Goal: Transaction & Acquisition: Subscribe to service/newsletter

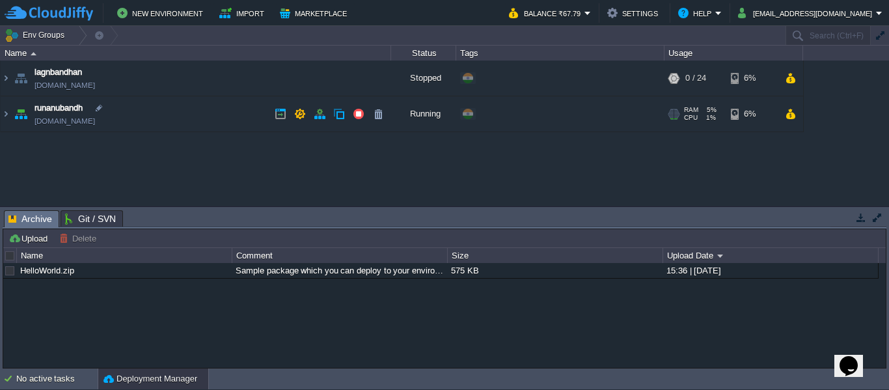
click at [62, 116] on link "runanubandh.cloudjiffy.net" at bounding box center [64, 120] width 60 height 13
click at [7, 114] on img at bounding box center [6, 113] width 10 height 35
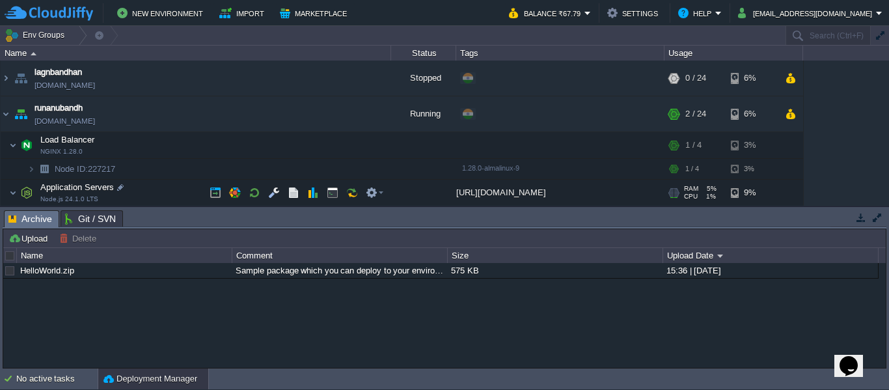
scroll to position [42, 0]
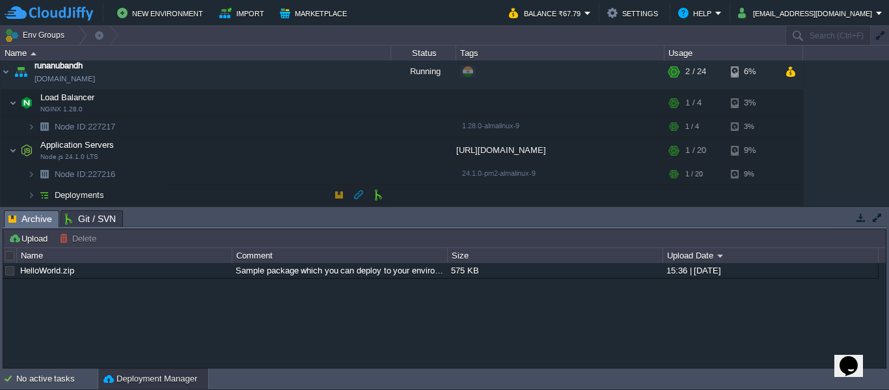
click at [101, 198] on span "Deployments" at bounding box center [79, 194] width 53 height 11
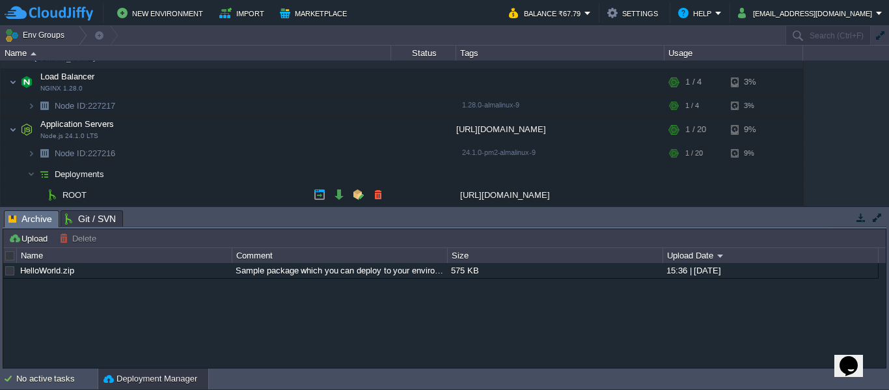
click at [53, 196] on img at bounding box center [52, 195] width 18 height 20
click at [83, 197] on span "ROOT" at bounding box center [74, 194] width 27 height 11
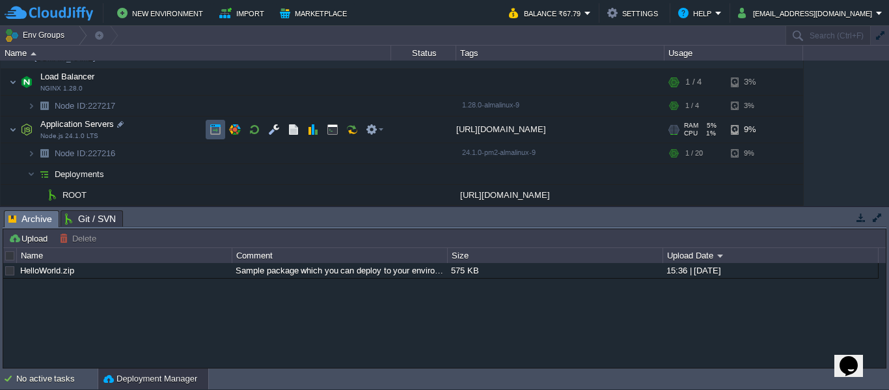
click at [217, 133] on button "button" at bounding box center [215, 130] width 12 height 12
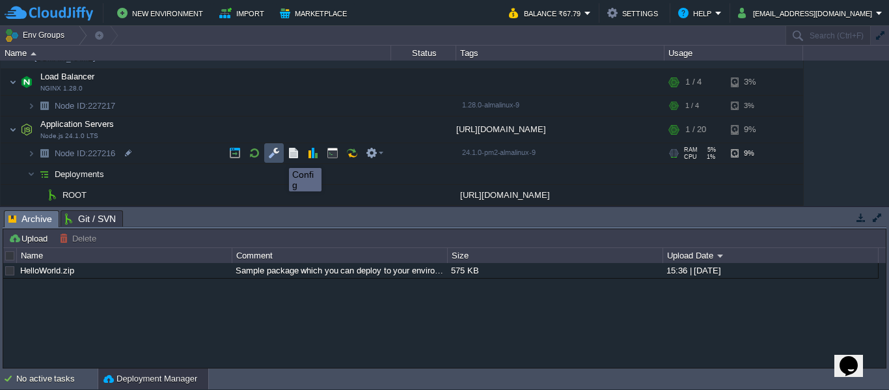
click at [278, 156] on button "button" at bounding box center [274, 153] width 12 height 12
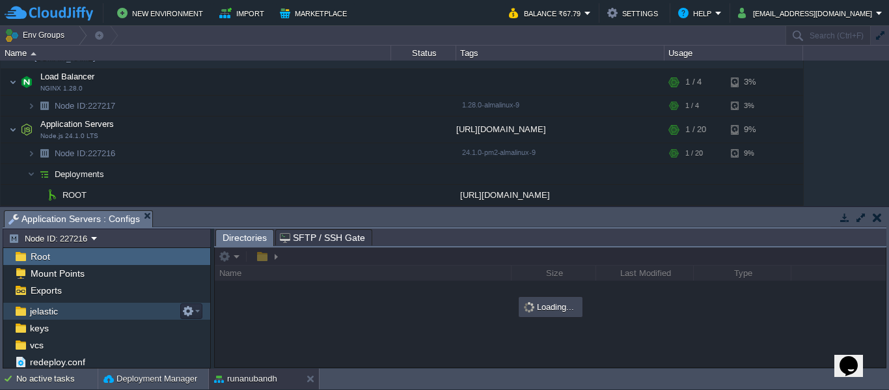
scroll to position [0, 0]
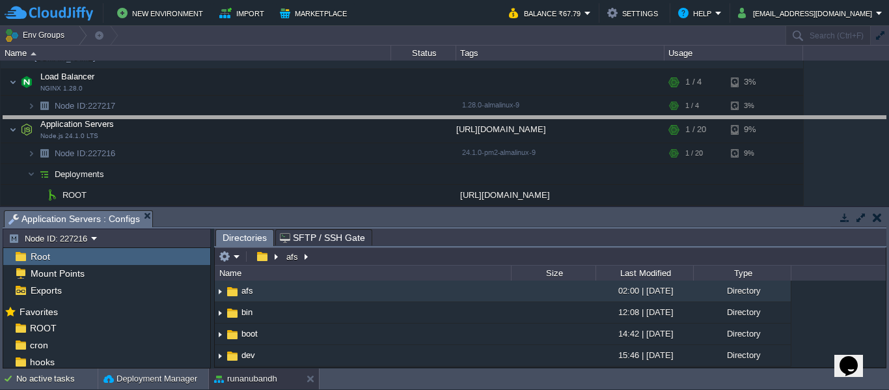
drag, startPoint x: 195, startPoint y: 220, endPoint x: 213, endPoint y: 131, distance: 91.0
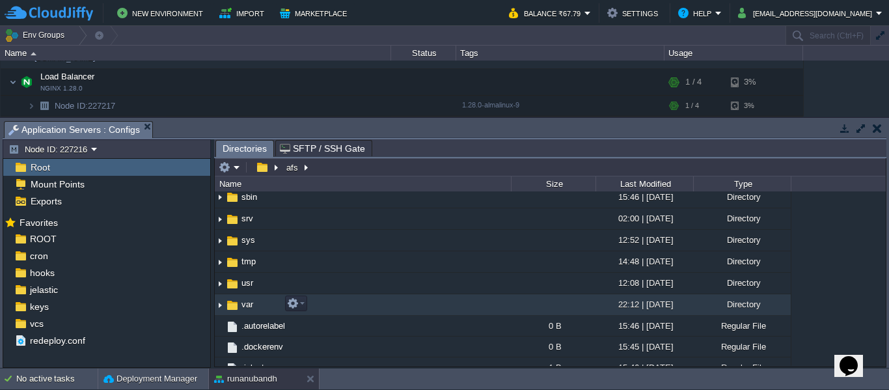
scroll to position [306, 0]
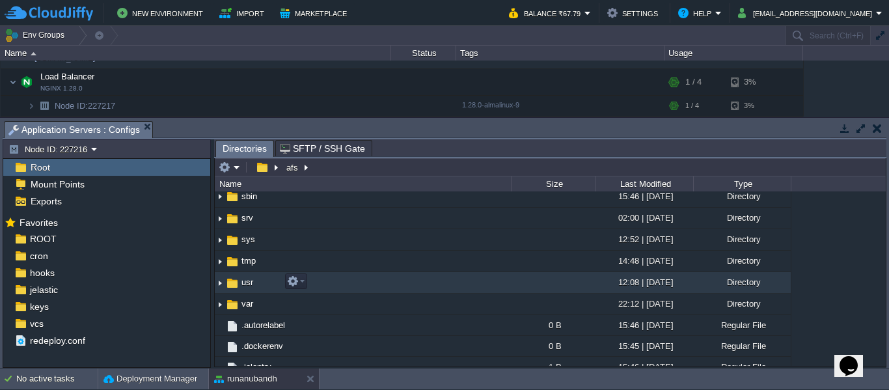
click at [217, 284] on img at bounding box center [220, 283] width 10 height 20
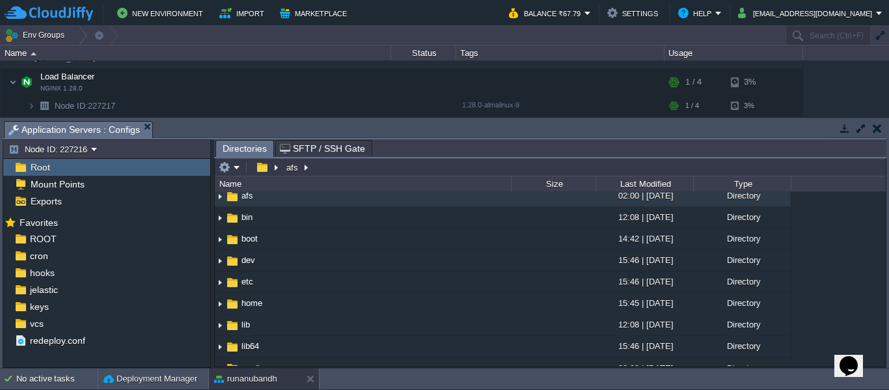
scroll to position [0, 0]
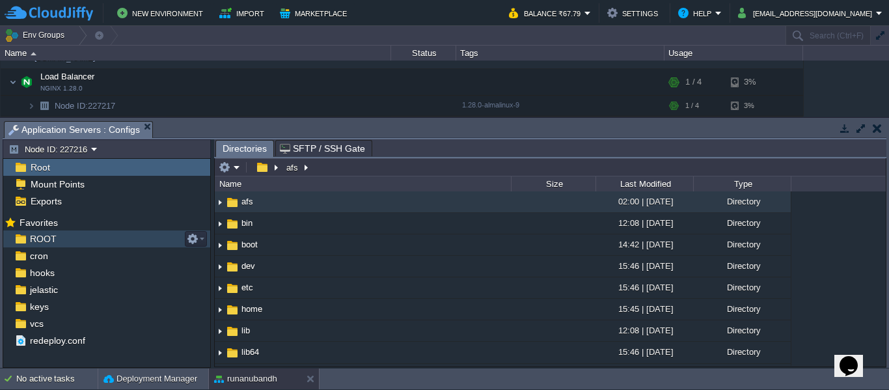
click at [44, 237] on span "ROOT" at bounding box center [42, 239] width 31 height 12
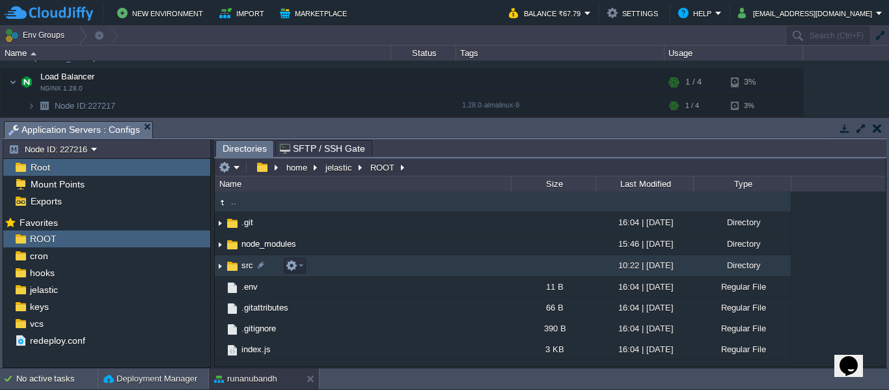
click at [232, 271] on img at bounding box center [232, 266] width 14 height 14
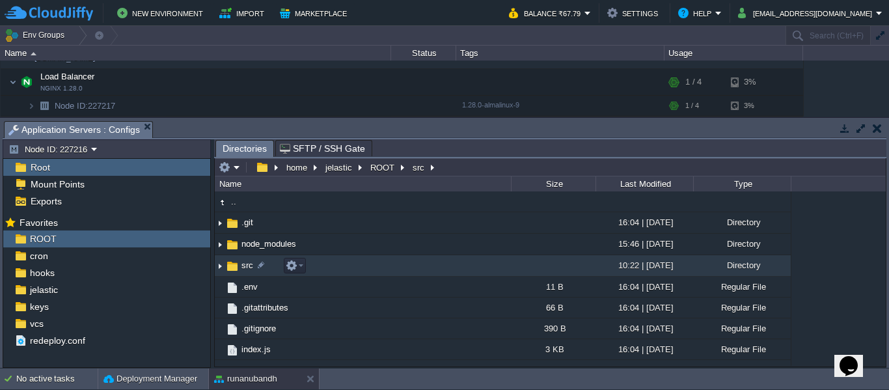
click at [222, 267] on img at bounding box center [220, 266] width 10 height 20
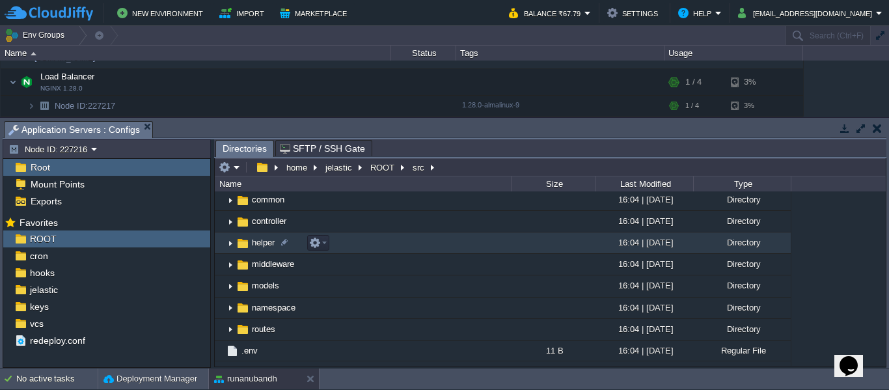
scroll to position [64, 0]
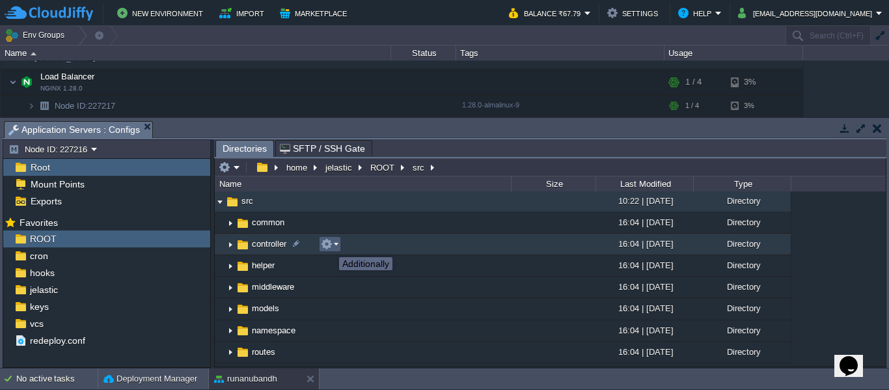
click at [329, 245] on button "button" at bounding box center [327, 244] width 12 height 12
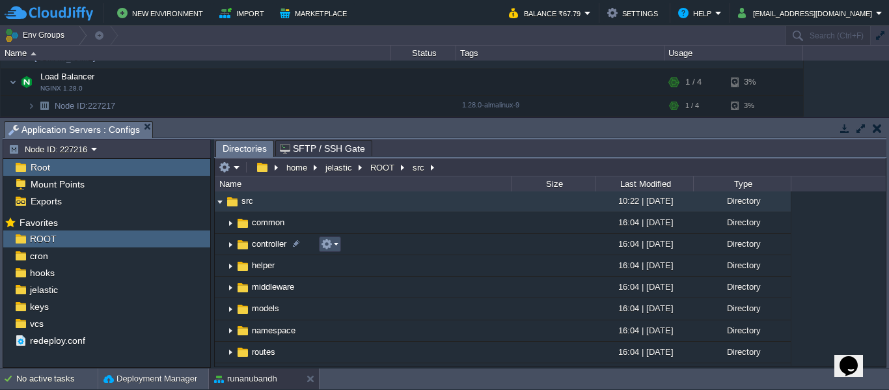
click at [329, 245] on button "button" at bounding box center [327, 244] width 12 height 12
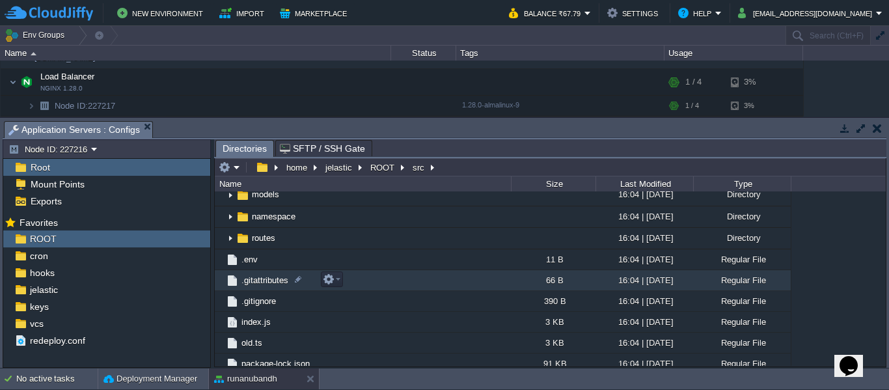
scroll to position [157, 0]
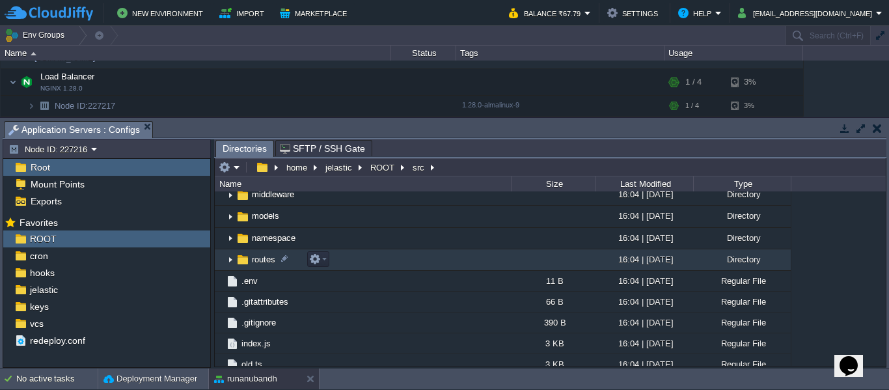
click at [235, 260] on img at bounding box center [230, 260] width 10 height 20
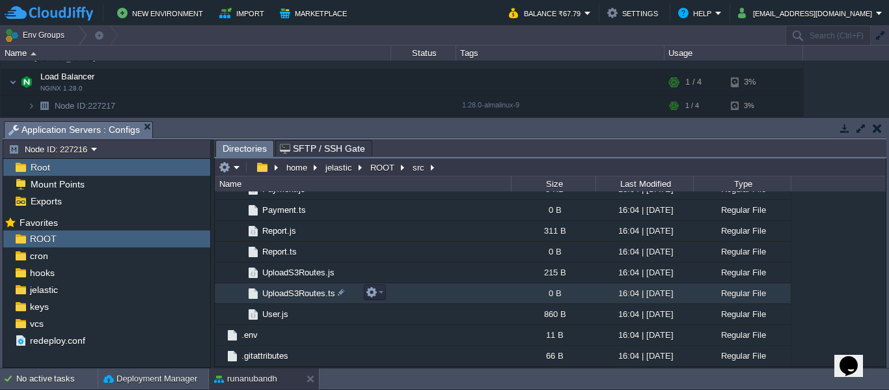
scroll to position [284, 0]
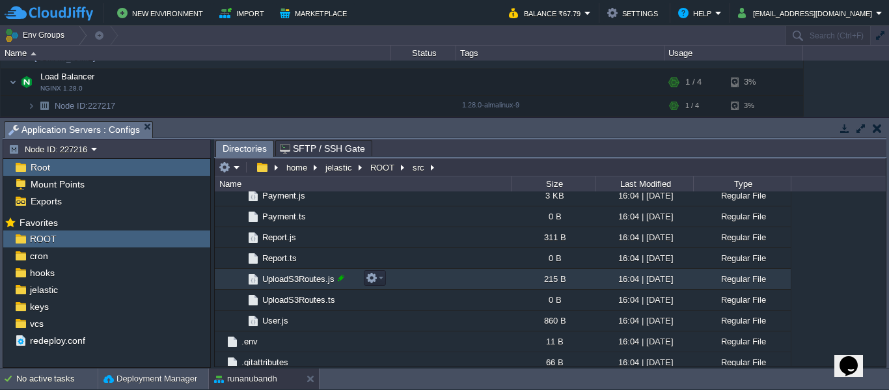
click at [337, 284] on div at bounding box center [341, 278] width 12 height 12
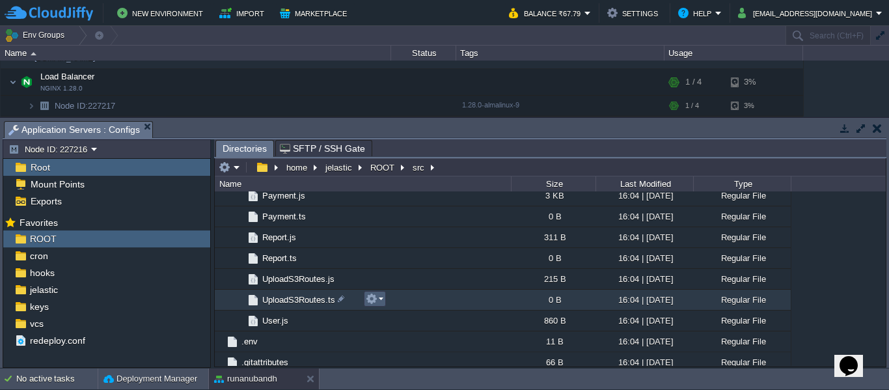
click at [369, 293] on td at bounding box center [375, 299] width 22 height 16
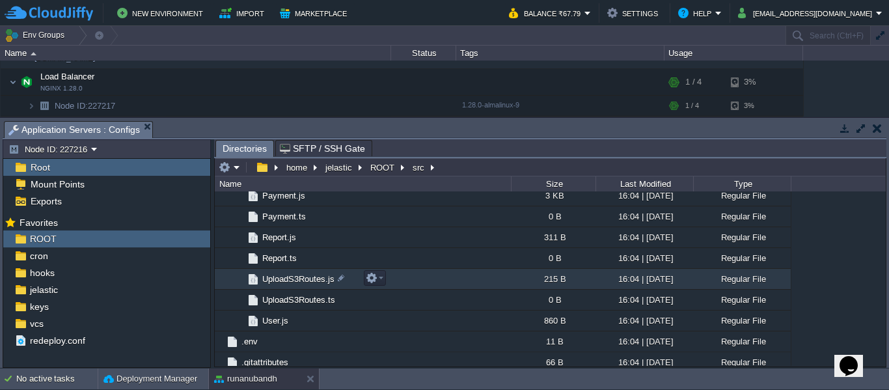
click at [289, 277] on span "UploadS3Routes.js" at bounding box center [298, 278] width 76 height 11
click at [375, 284] on button "button" at bounding box center [372, 278] width 12 height 12
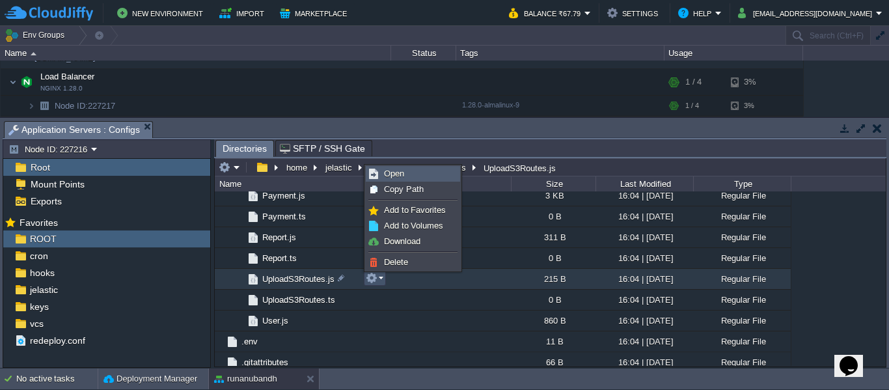
click at [392, 172] on span "Open" at bounding box center [394, 173] width 20 height 10
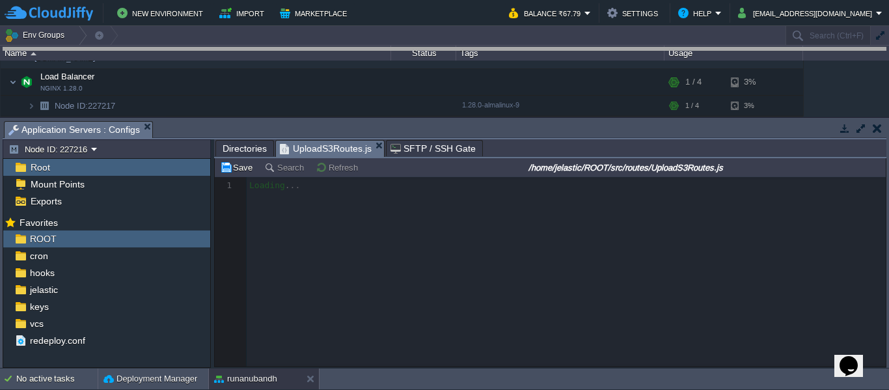
drag, startPoint x: 426, startPoint y: 129, endPoint x: 421, endPoint y: 47, distance: 82.7
click at [421, 47] on body "New Environment Import Marketplace Bonus ₹0.00 Upgrade Account Balance ₹67.79 S…" at bounding box center [444, 195] width 889 height 390
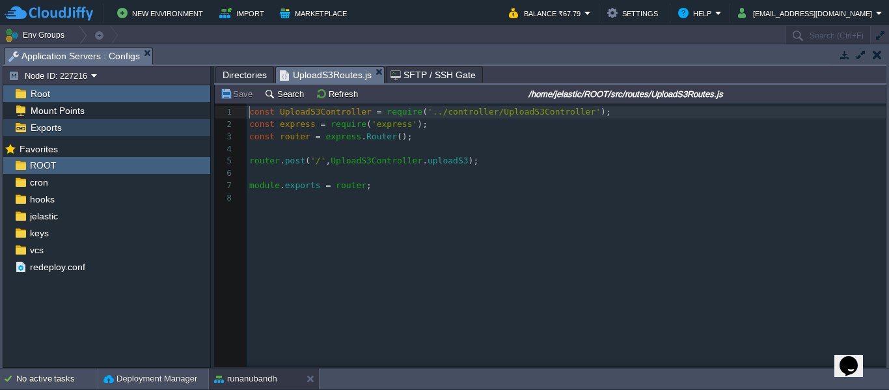
scroll to position [5, 0]
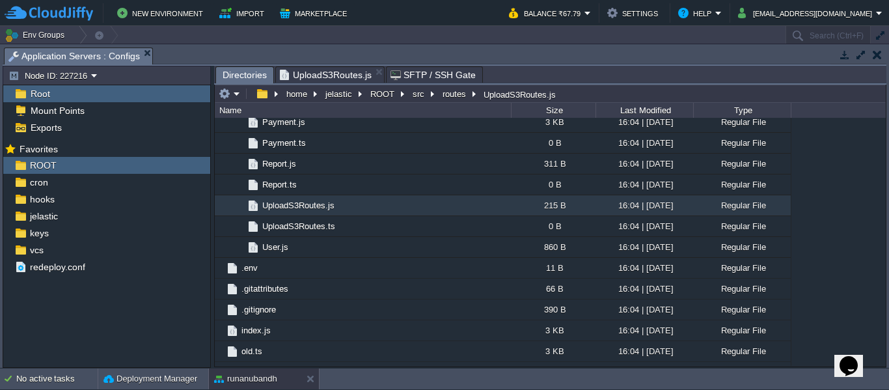
click at [243, 71] on span "Directories" at bounding box center [244, 75] width 44 height 16
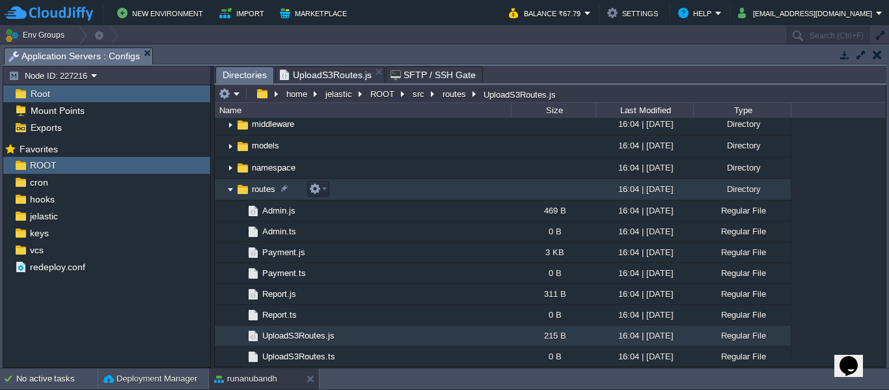
scroll to position [150, 0]
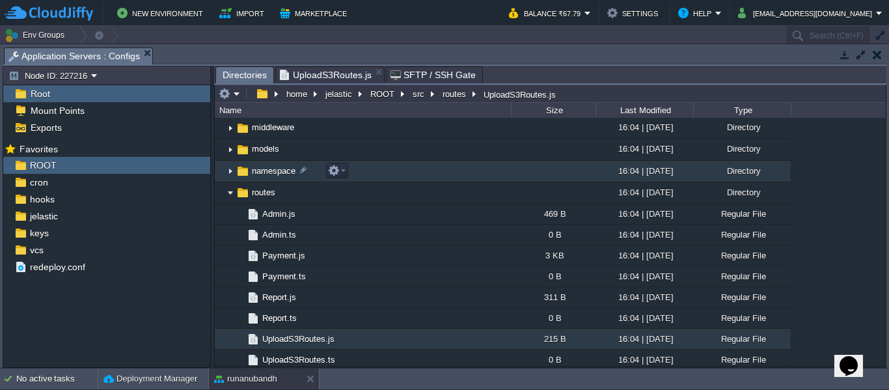
click at [230, 176] on img at bounding box center [230, 171] width 10 height 20
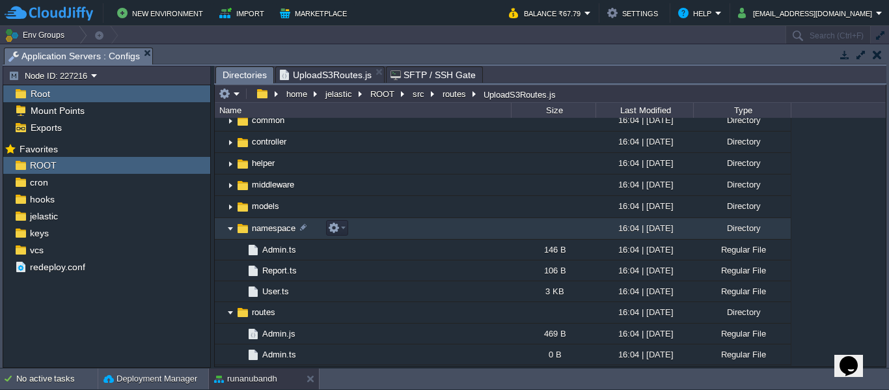
scroll to position [92, 0]
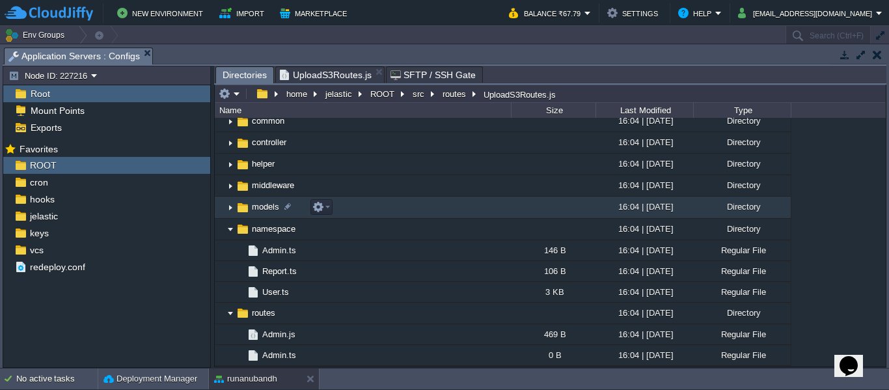
click at [231, 209] on img at bounding box center [230, 208] width 10 height 20
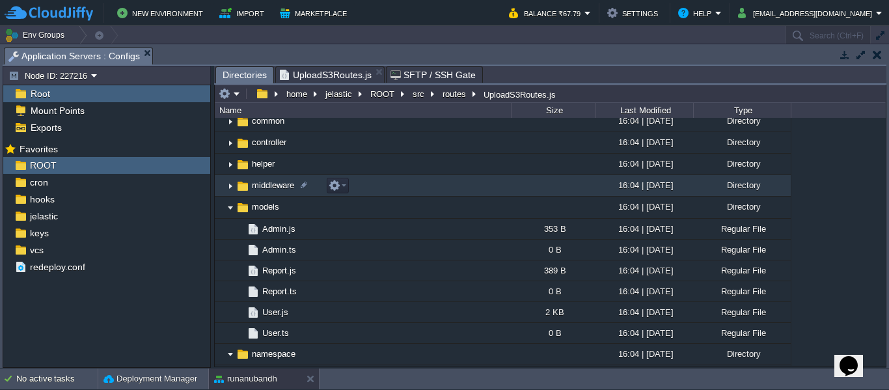
click at [236, 190] on img at bounding box center [242, 186] width 14 height 14
click at [231, 189] on img at bounding box center [230, 186] width 10 height 20
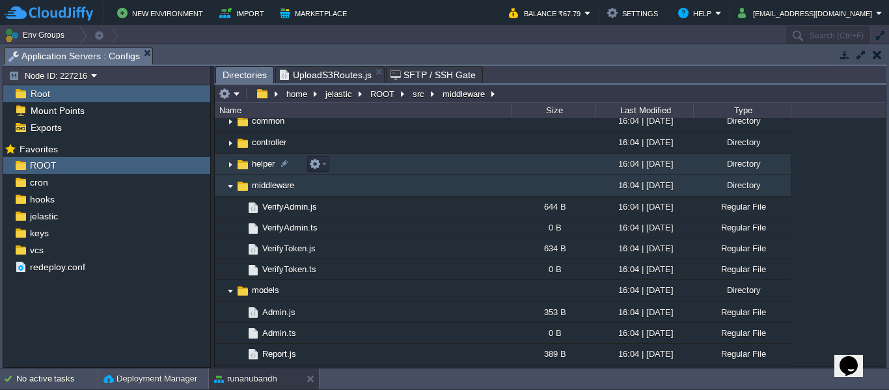
click at [228, 165] on img at bounding box center [230, 164] width 10 height 20
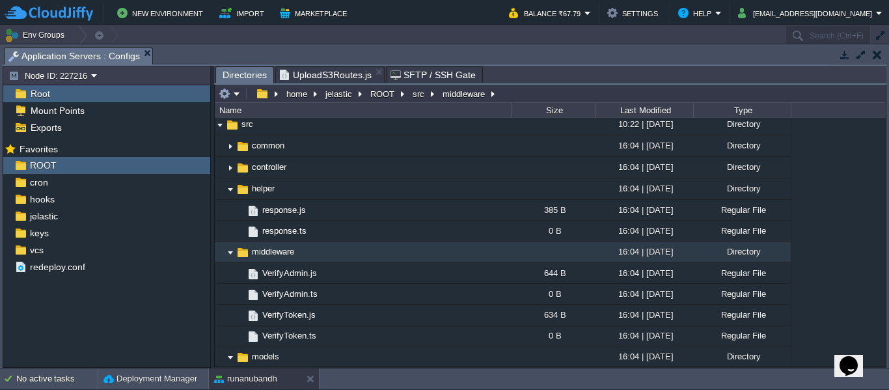
scroll to position [0, 0]
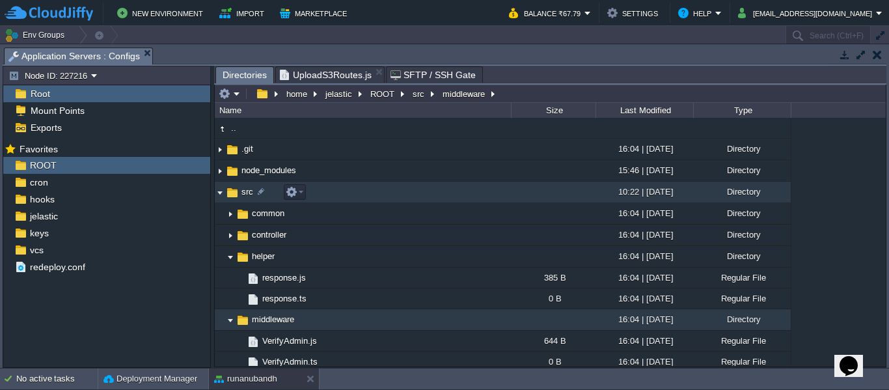
click at [218, 196] on img at bounding box center [220, 192] width 10 height 20
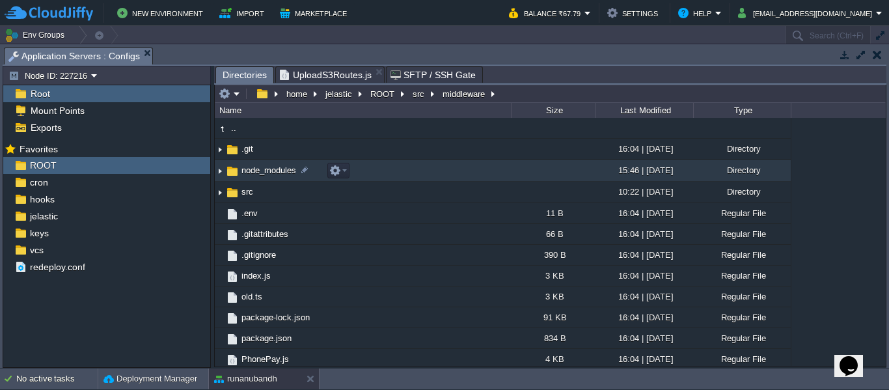
click at [220, 178] on img at bounding box center [220, 171] width 10 height 20
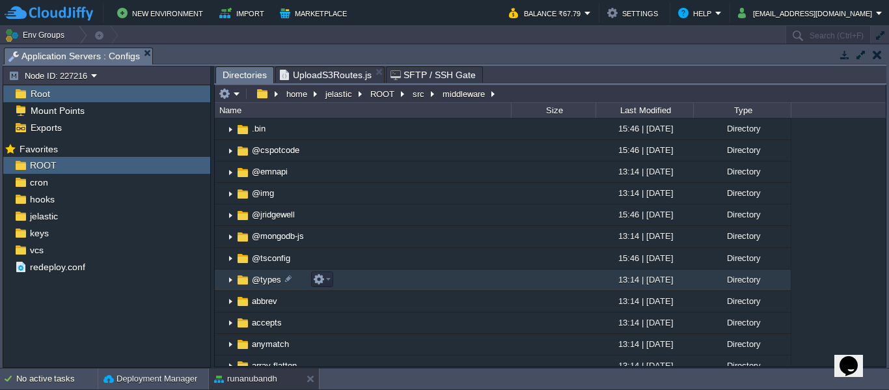
scroll to position [64, 0]
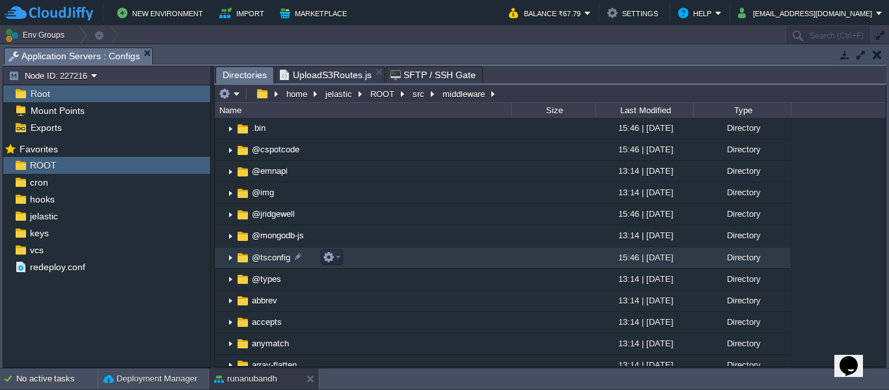
click at [232, 260] on img at bounding box center [230, 258] width 10 height 20
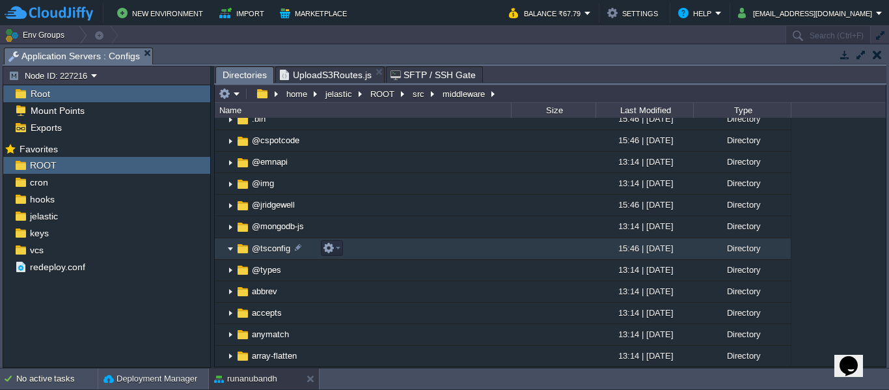
click at [272, 248] on span "@tsconfig" at bounding box center [271, 248] width 42 height 11
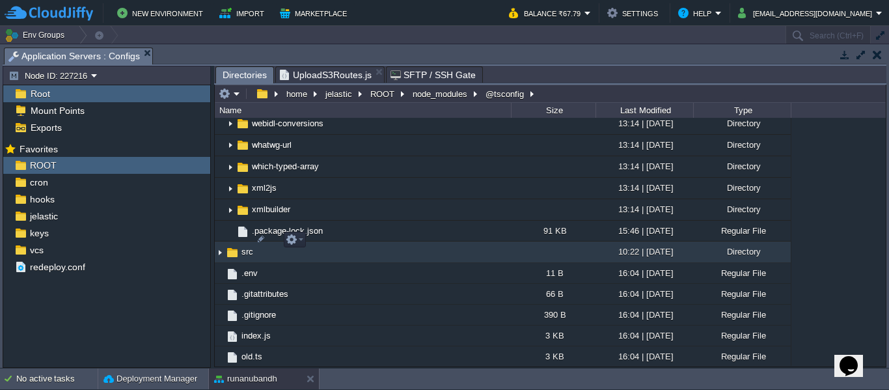
scroll to position [3747, 0]
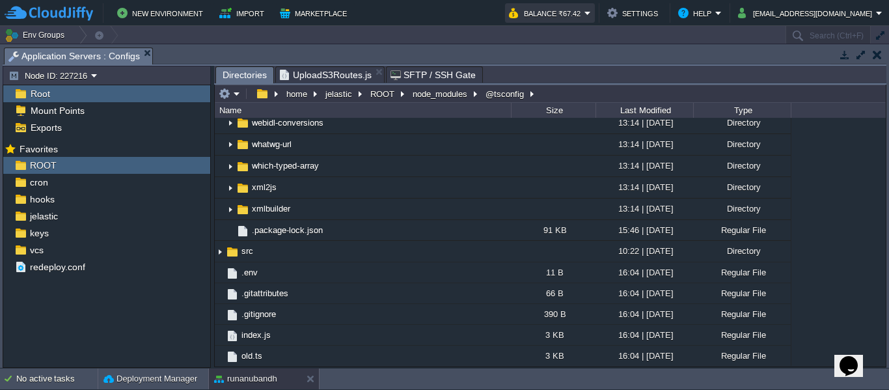
click at [559, 16] on button "Balance ₹67.42" at bounding box center [546, 13] width 75 height 16
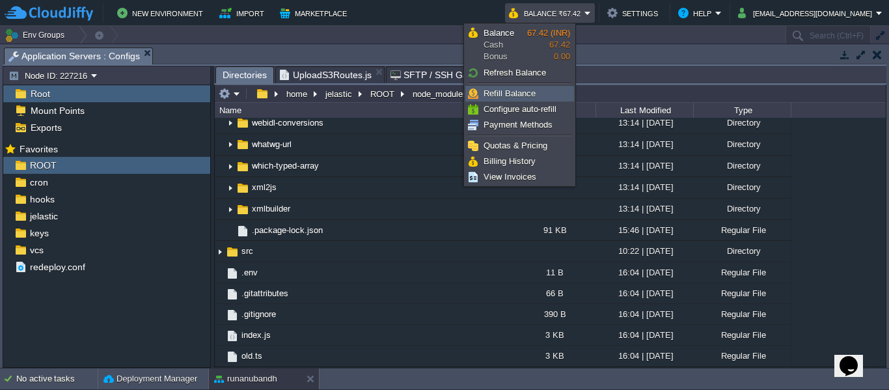
click at [509, 90] on span "Refill Balance" at bounding box center [509, 93] width 52 height 10
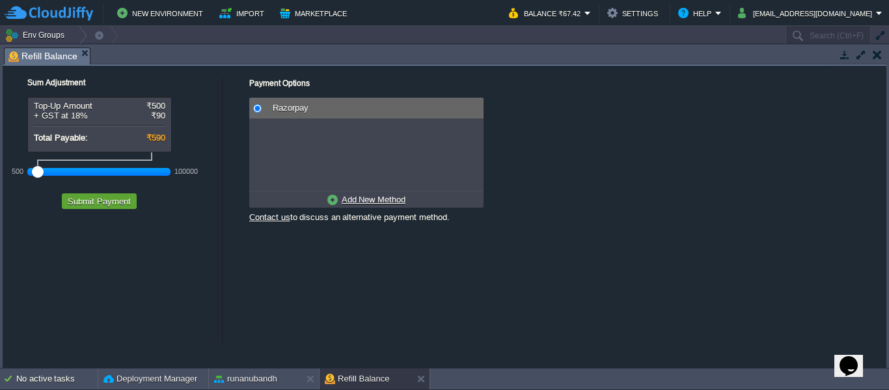
drag, startPoint x: 60, startPoint y: 166, endPoint x: 22, endPoint y: 172, distance: 38.8
click at [27, 172] on div "500 100000" at bounding box center [98, 171] width 143 height 21
click at [98, 196] on button "Submit Payment" at bounding box center [99, 201] width 71 height 12
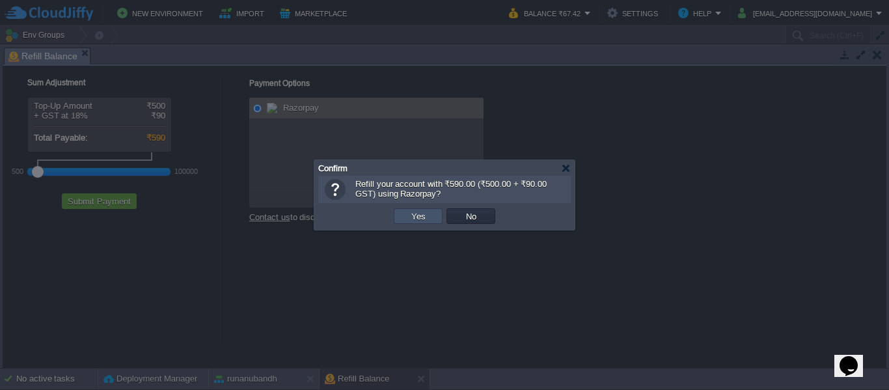
click at [421, 216] on button "Yes" at bounding box center [418, 216] width 22 height 12
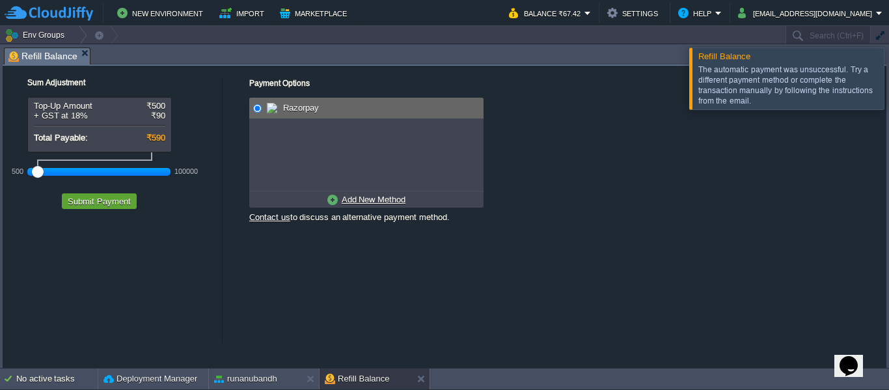
click at [351, 202] on u "Add New Method" at bounding box center [373, 199] width 64 height 10
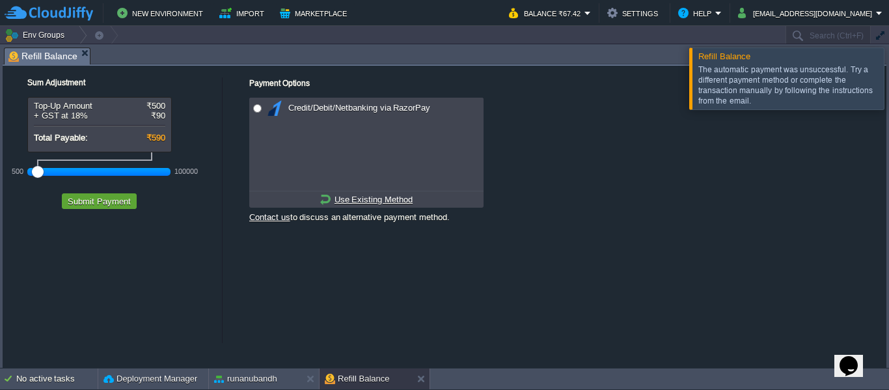
click at [888, 70] on div at bounding box center [904, 77] width 0 height 61
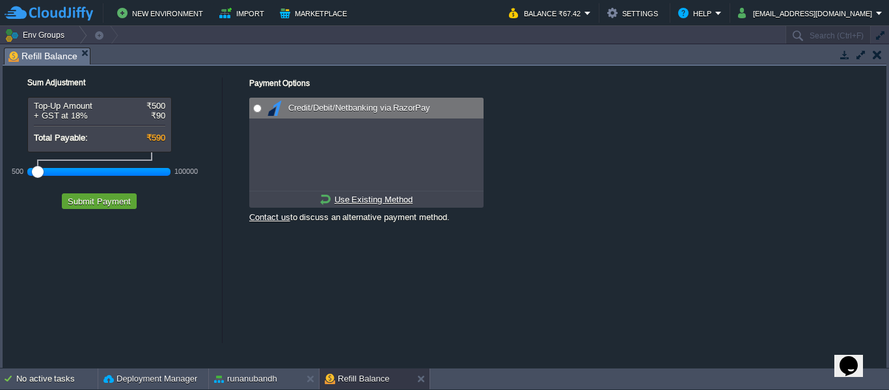
radio input "true"
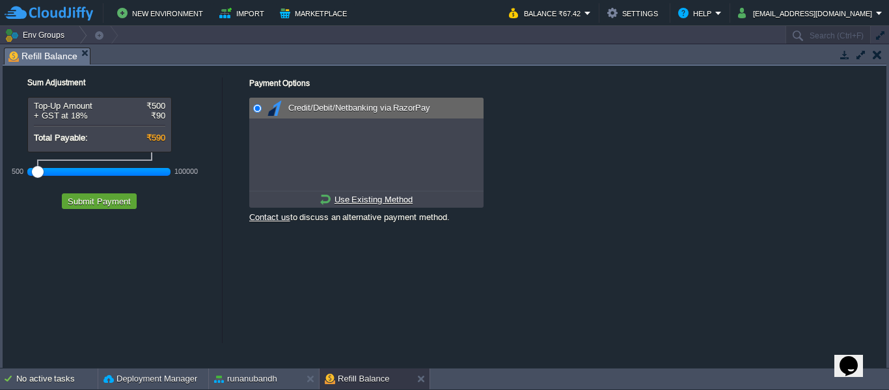
click at [257, 109] on input "radio" at bounding box center [257, 108] width 8 height 8
click at [366, 200] on u "Use Existing Method" at bounding box center [373, 199] width 78 height 10
click at [104, 205] on button "Submit Payment" at bounding box center [99, 201] width 71 height 12
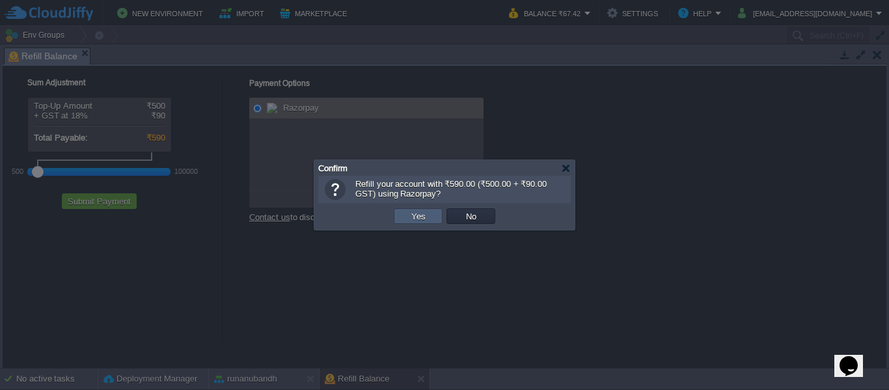
click at [429, 221] on td "Yes" at bounding box center [418, 216] width 49 height 16
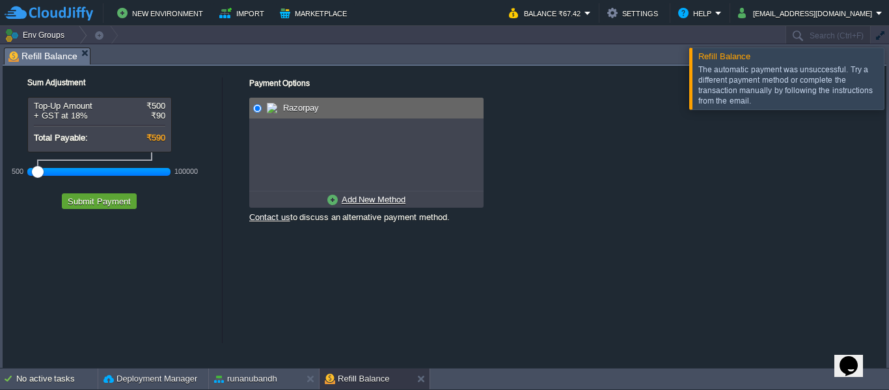
click at [368, 196] on u "Add New Method" at bounding box center [373, 199] width 64 height 10
click at [317, 106] on span "Credit/Debit/Netbanking via RazorPay" at bounding box center [357, 108] width 145 height 10
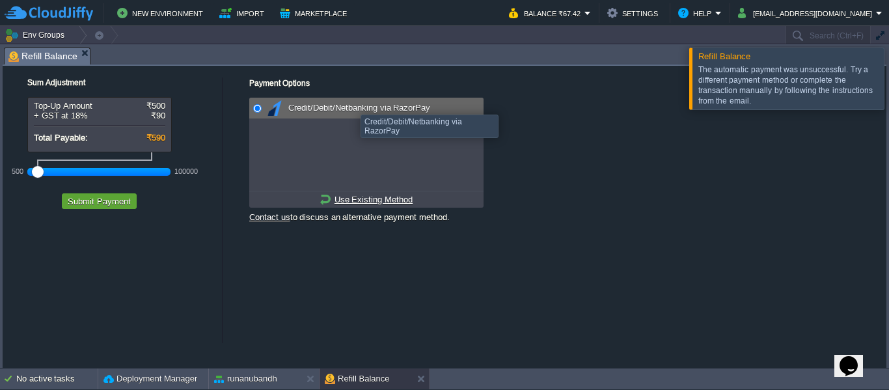
click at [347, 102] on div "Credit/Debit/Netbanking via RazorPay" at bounding box center [373, 108] width 219 height 21
click at [259, 109] on input "radio" at bounding box center [257, 108] width 8 height 8
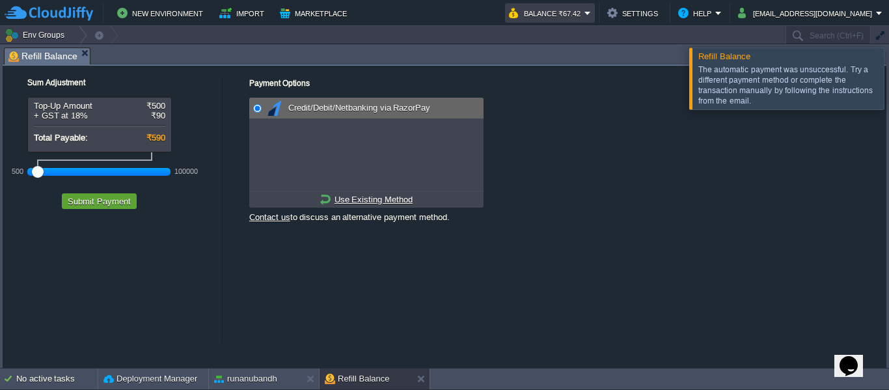
click at [533, 11] on button "Balance ₹67.42" at bounding box center [546, 13] width 75 height 16
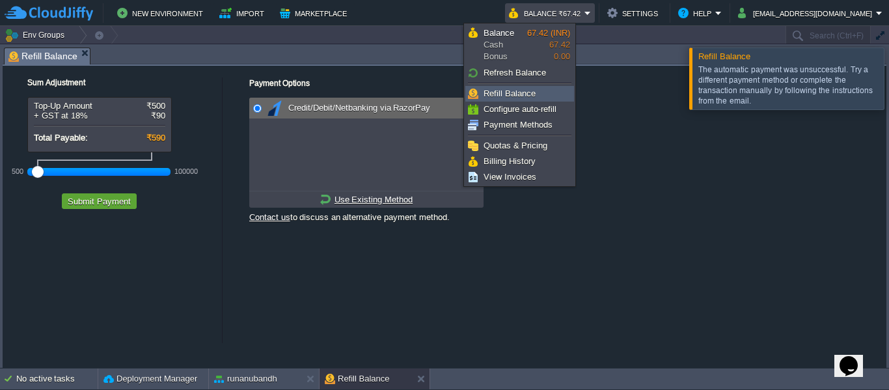
click at [498, 94] on span "Refill Balance" at bounding box center [509, 93] width 52 height 10
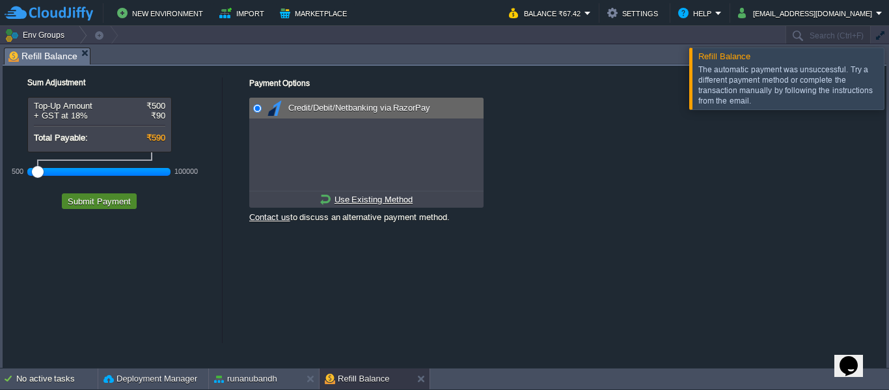
click at [79, 204] on button "Submit Payment" at bounding box center [99, 201] width 71 height 12
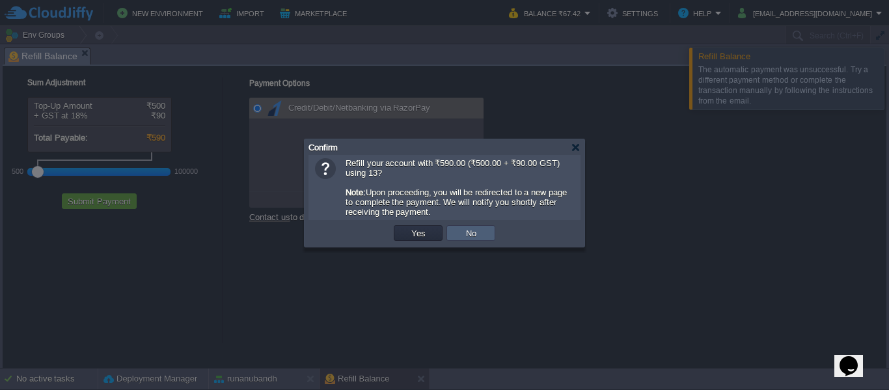
click at [451, 237] on td "No" at bounding box center [470, 233] width 49 height 16
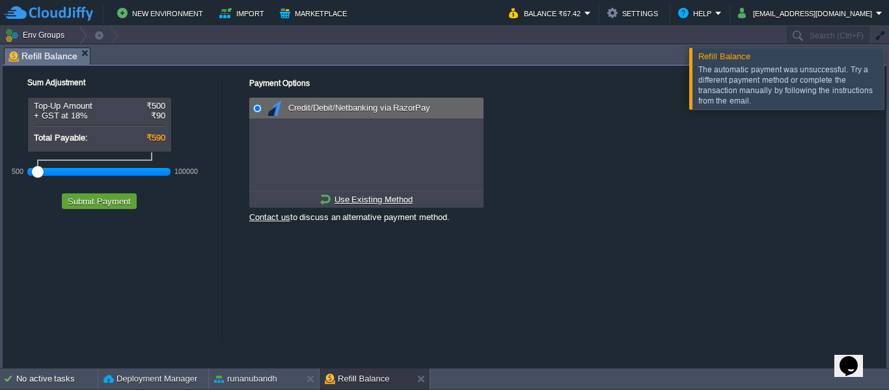
click at [364, 199] on u "Use Existing Method" at bounding box center [373, 199] width 78 height 10
click at [332, 204] on link "Add New Method" at bounding box center [366, 199] width 85 height 16
click at [254, 112] on input "radio" at bounding box center [257, 108] width 8 height 8
click at [263, 111] on td at bounding box center [256, 108] width 14 height 21
click at [320, 110] on span "Credit/Debit/Netbanking via RazorPay" at bounding box center [357, 108] width 145 height 10
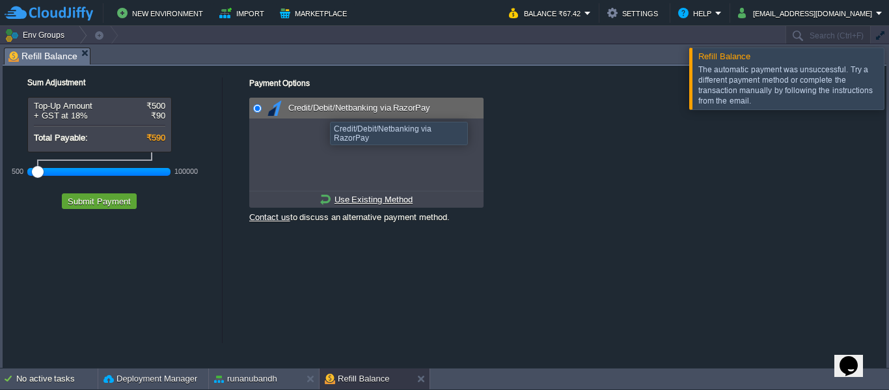
click at [320, 110] on span "Credit/Debit/Netbanking via RazorPay" at bounding box center [357, 108] width 145 height 10
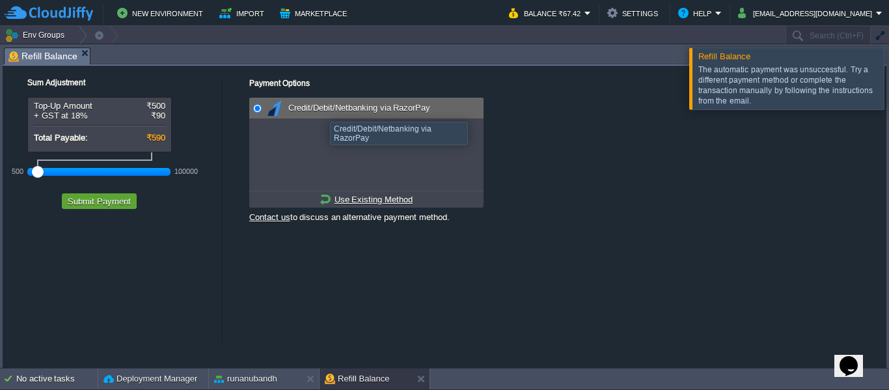
click at [320, 110] on span "Credit/Debit/Netbanking via RazorPay" at bounding box center [357, 108] width 145 height 10
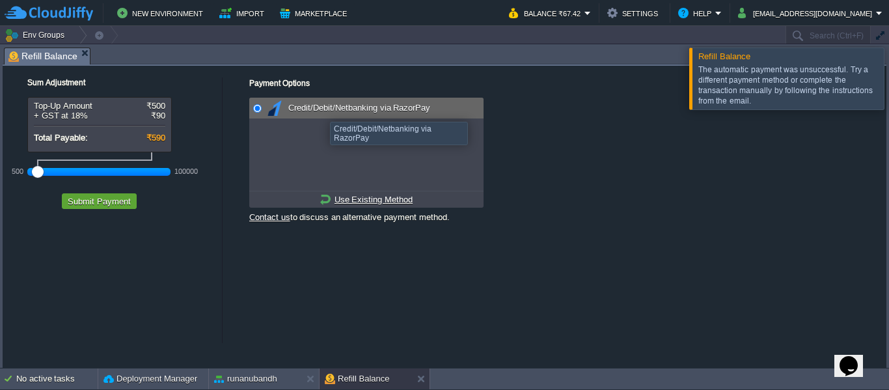
click at [320, 110] on span "Credit/Debit/Netbanking via RazorPay" at bounding box center [357, 108] width 145 height 10
drag, startPoint x: 320, startPoint y: 110, endPoint x: 379, endPoint y: 114, distance: 59.4
click at [379, 114] on div "Credit/Debit/Netbanking via RazorPay" at bounding box center [373, 108] width 219 height 21
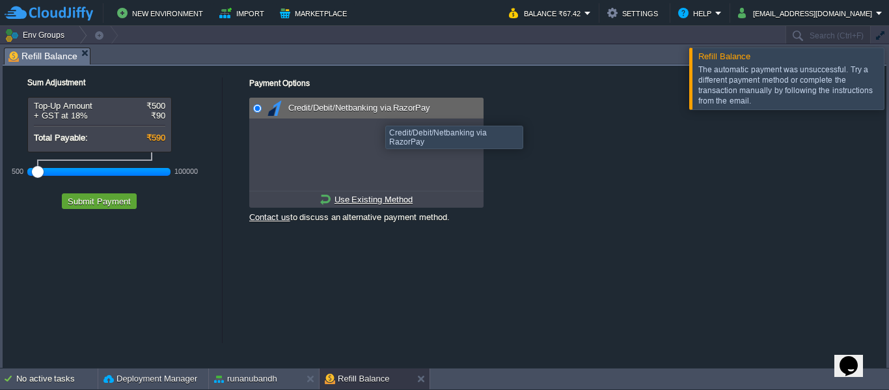
click at [379, 114] on div "Credit/Debit/Netbanking via RazorPay" at bounding box center [373, 108] width 219 height 21
click at [354, 196] on u "Use Existing Method" at bounding box center [373, 199] width 78 height 10
click at [260, 116] on td at bounding box center [256, 108] width 14 height 21
click at [280, 114] on div "Razorpay" at bounding box center [373, 108] width 219 height 21
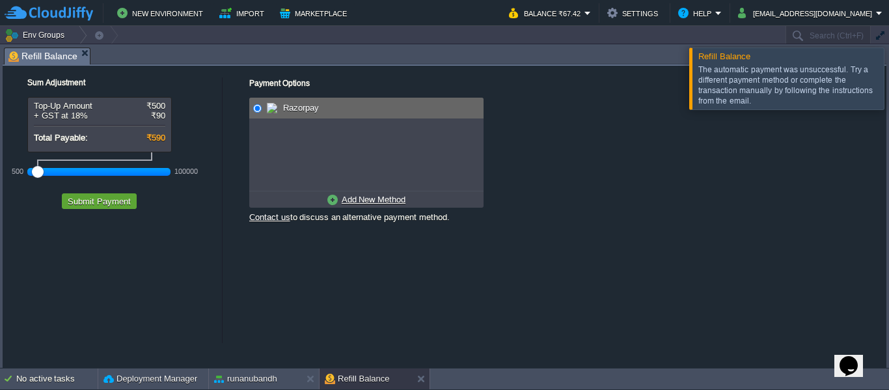
click at [280, 114] on div "Razorpay" at bounding box center [373, 108] width 219 height 21
drag, startPoint x: 280, startPoint y: 114, endPoint x: 277, endPoint y: -62, distance: 177.0
click at [277, 0] on html "New Environment Import Marketplace Bonus ₹0.00 Upgrade Account Balance ₹67.42 S…" at bounding box center [444, 195] width 889 height 390
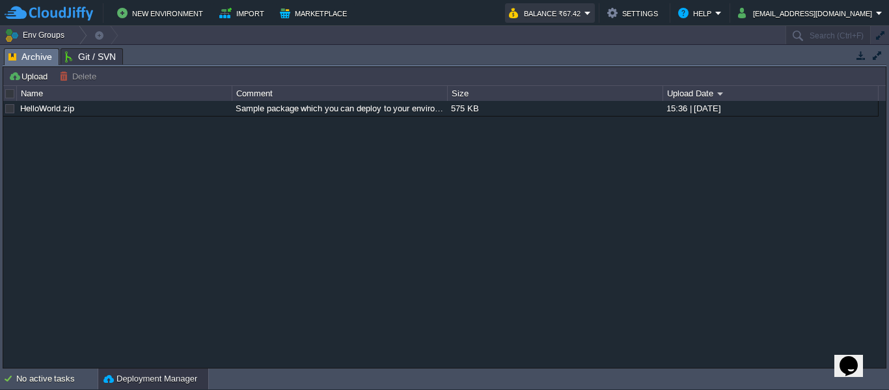
click at [550, 16] on button "Balance ₹67.42" at bounding box center [546, 13] width 75 height 16
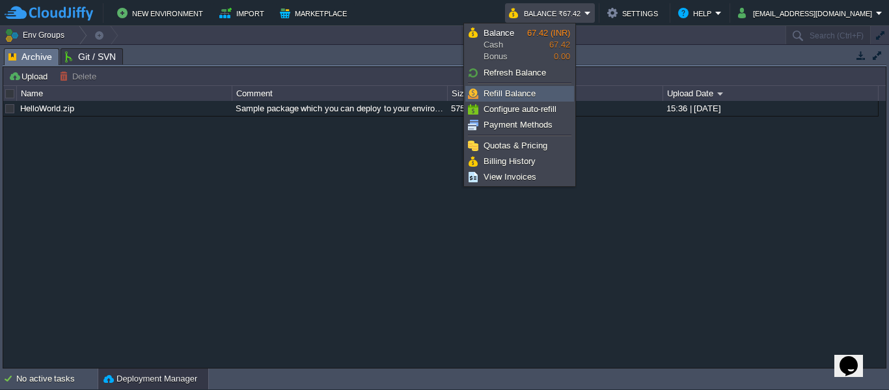
click at [506, 93] on span "Refill Balance" at bounding box center [509, 93] width 52 height 10
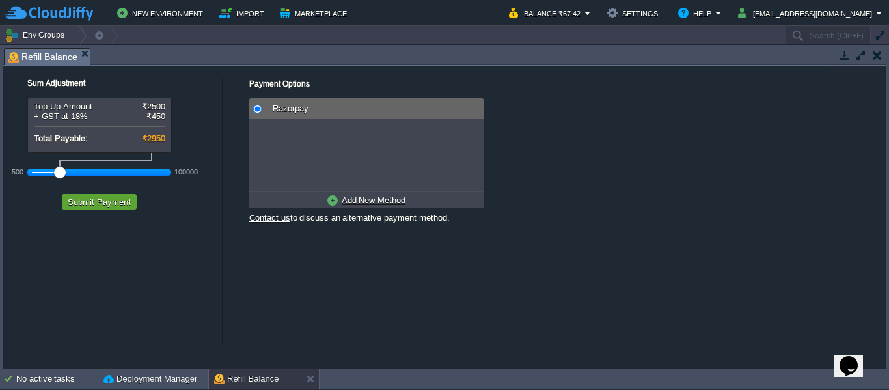
click at [34, 173] on div at bounding box center [99, 173] width 135 height 12
click at [61, 174] on div at bounding box center [99, 173] width 135 height 12
click at [51, 174] on div at bounding box center [99, 173] width 135 height 12
click at [57, 172] on div at bounding box center [99, 173] width 135 height 12
click at [362, 202] on u "Add New Method" at bounding box center [373, 200] width 64 height 10
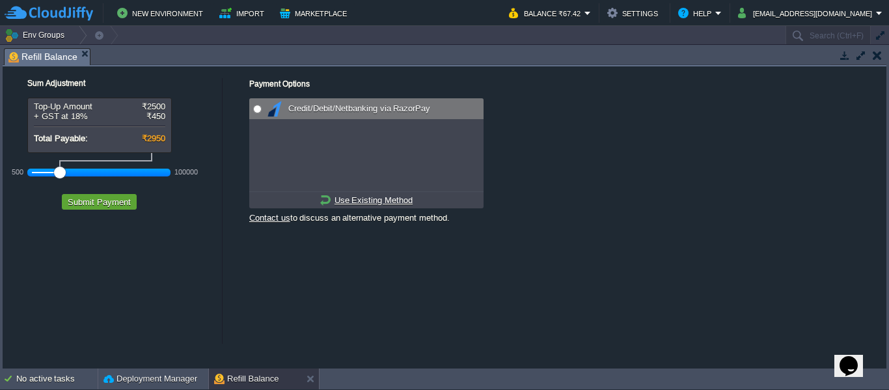
radio input "true"
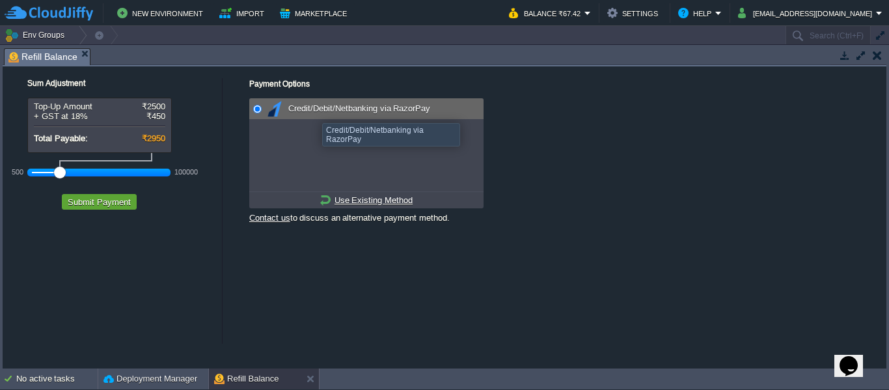
click at [312, 111] on span "Credit/Debit/Netbanking via RazorPay" at bounding box center [357, 108] width 145 height 10
click at [378, 203] on u "Use Existing Method" at bounding box center [373, 200] width 78 height 10
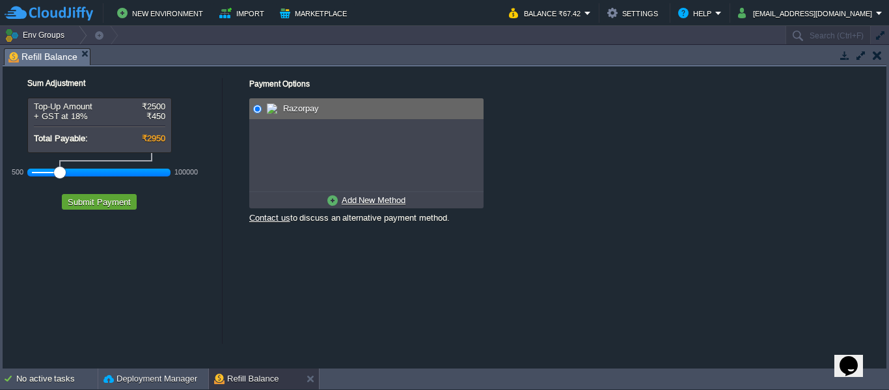
click at [378, 203] on u "Add New Method" at bounding box center [373, 200] width 64 height 10
click at [271, 219] on link "Contact us" at bounding box center [269, 218] width 41 height 10
click at [544, 18] on button "Balance ₹67.42" at bounding box center [546, 13] width 75 height 16
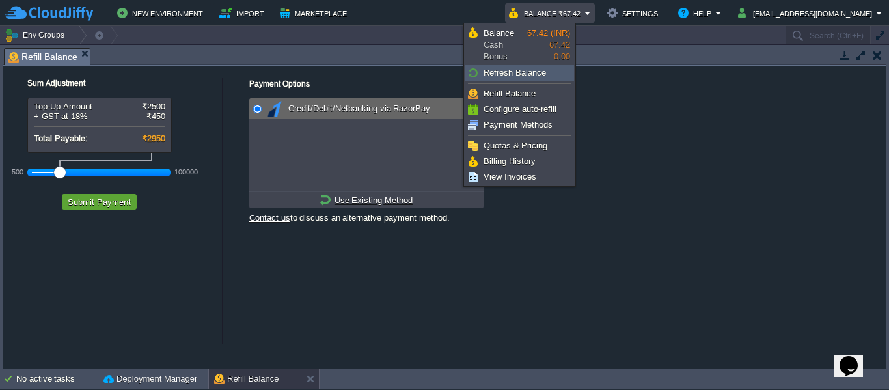
click at [510, 78] on link "Refresh Balance" at bounding box center [519, 73] width 107 height 14
click at [511, 113] on span "Configure auto-refill" at bounding box center [519, 109] width 73 height 10
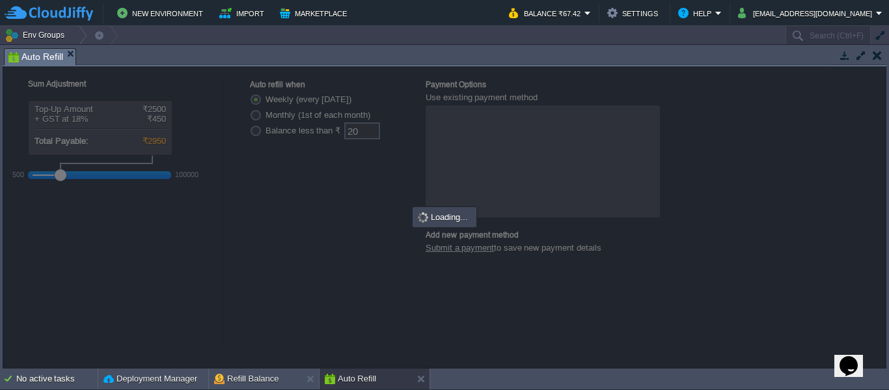
radio input "false"
radio input "true"
type input "0"
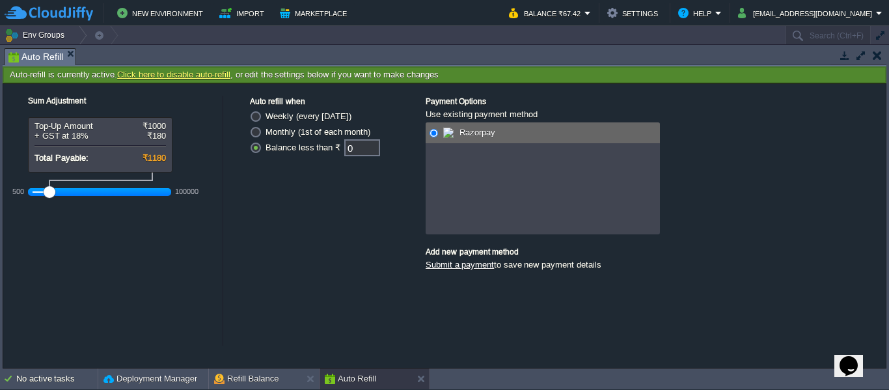
click at [453, 267] on link "Submit a payment" at bounding box center [459, 265] width 68 height 10
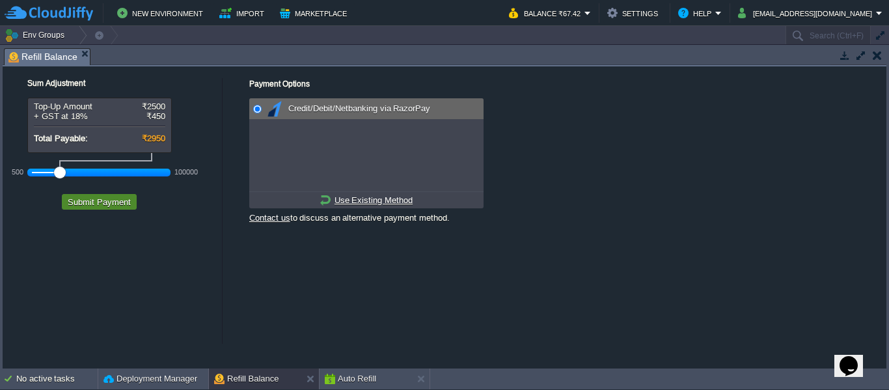
click at [105, 200] on button "Submit Payment" at bounding box center [99, 202] width 71 height 12
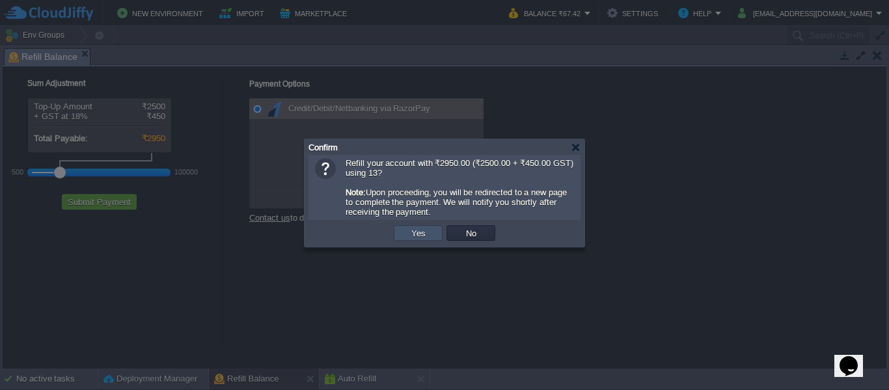
click at [412, 238] on button "Yes" at bounding box center [418, 233] width 22 height 12
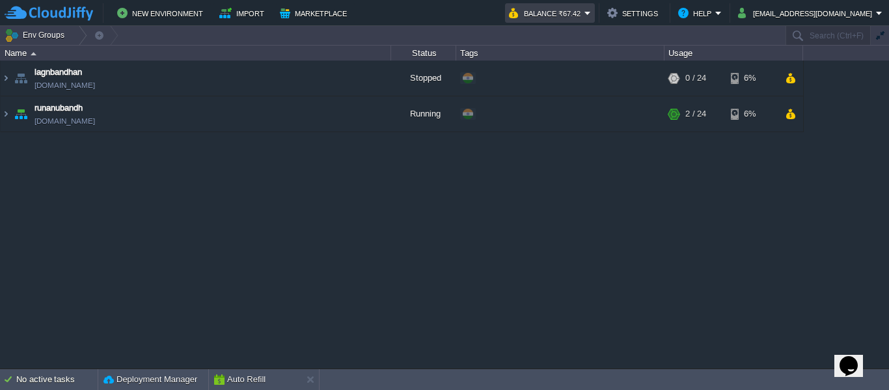
click at [525, 22] on td "Balance ₹67.42" at bounding box center [550, 13] width 90 height 20
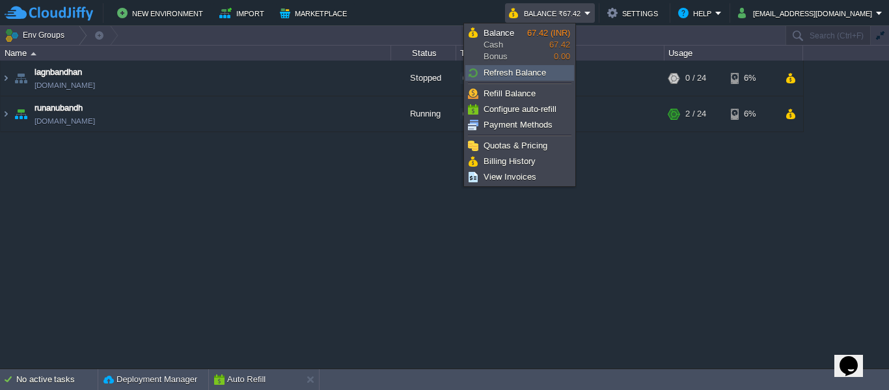
click at [511, 77] on span "Refresh Balance" at bounding box center [514, 73] width 62 height 10
click at [502, 91] on span "Refill Balance" at bounding box center [509, 93] width 52 height 10
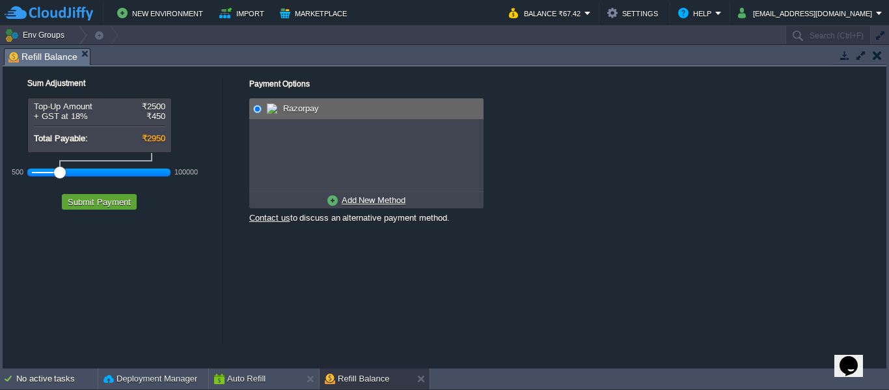
click at [43, 169] on div at bounding box center [99, 173] width 135 height 12
click at [54, 169] on div at bounding box center [60, 173] width 12 height 12
click at [43, 168] on div at bounding box center [49, 173] width 12 height 12
click at [45, 168] on div at bounding box center [99, 173] width 135 height 12
click at [99, 204] on button "Submit Payment" at bounding box center [99, 202] width 71 height 12
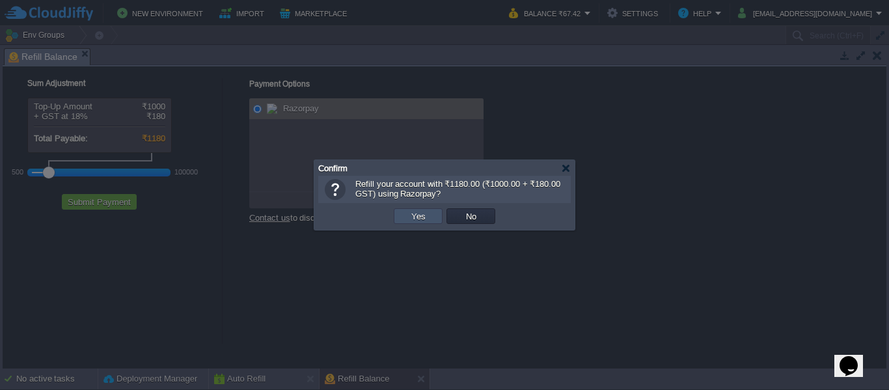
click at [415, 217] on button "Yes" at bounding box center [418, 216] width 22 height 12
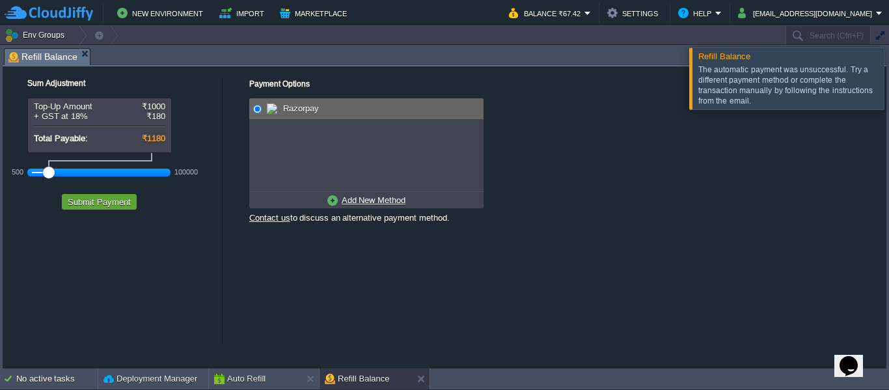
click at [350, 204] on u "Add New Method" at bounding box center [373, 200] width 64 height 10
radio input "true"
click at [259, 106] on input "radio" at bounding box center [257, 109] width 8 height 8
click at [109, 199] on button "Submit Payment" at bounding box center [99, 202] width 71 height 12
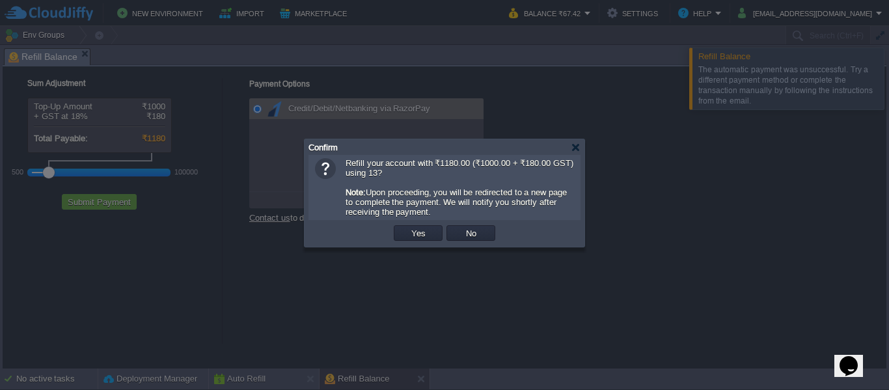
click at [418, 229] on td "Yes" at bounding box center [418, 233] width 53 height 20
click at [415, 235] on button "Yes" at bounding box center [418, 233] width 22 height 12
